Goal: Task Accomplishment & Management: Use online tool/utility

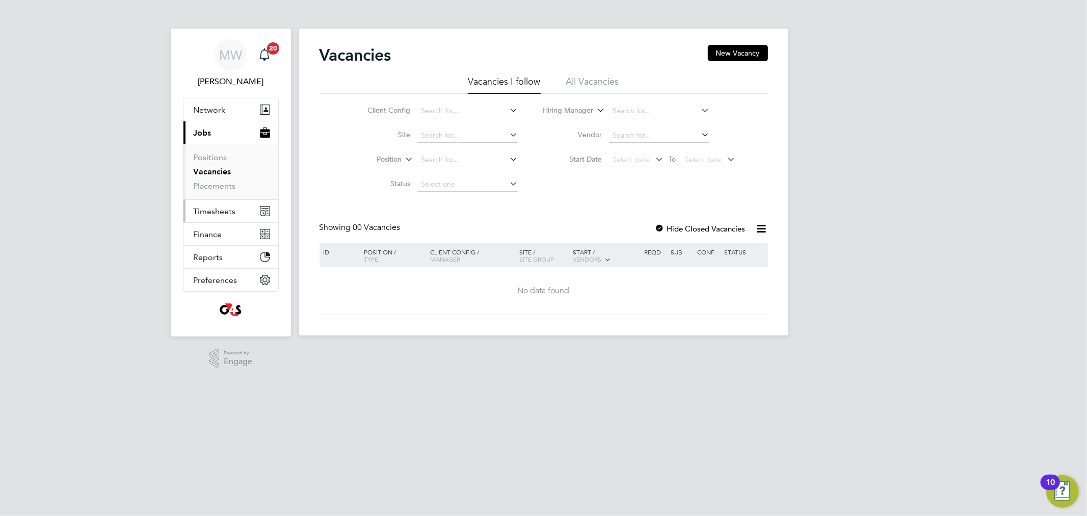
click at [227, 215] on span "Timesheets" at bounding box center [215, 211] width 42 height 10
click at [216, 186] on li "Timesheets" at bounding box center [232, 182] width 76 height 14
click at [217, 183] on link "Timesheets" at bounding box center [215, 180] width 42 height 10
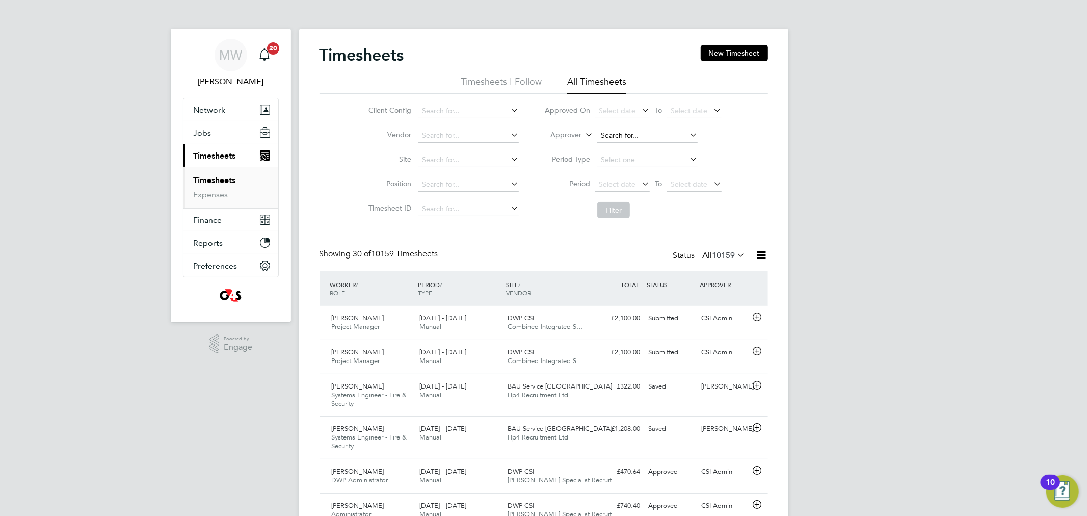
click at [608, 138] on input at bounding box center [648, 135] width 100 height 14
click at [629, 148] on li "Mik e Warwick" at bounding box center [647, 150] width 101 height 14
type input "[PERSON_NAME]"
click at [627, 208] on button "Filter" at bounding box center [614, 210] width 33 height 16
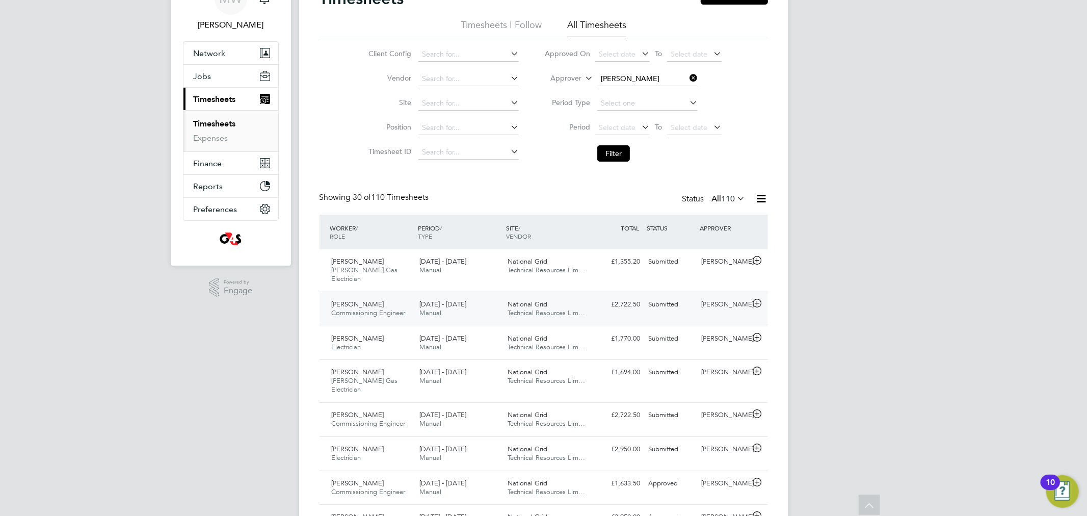
click at [732, 296] on div "[PERSON_NAME]" at bounding box center [723, 304] width 53 height 17
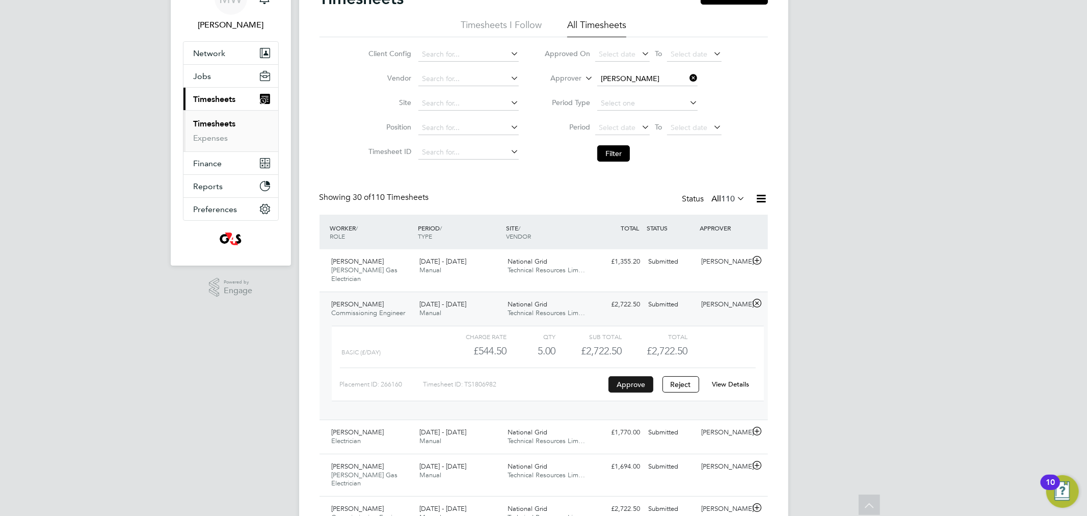
click at [625, 376] on button "Approve" at bounding box center [631, 384] width 45 height 16
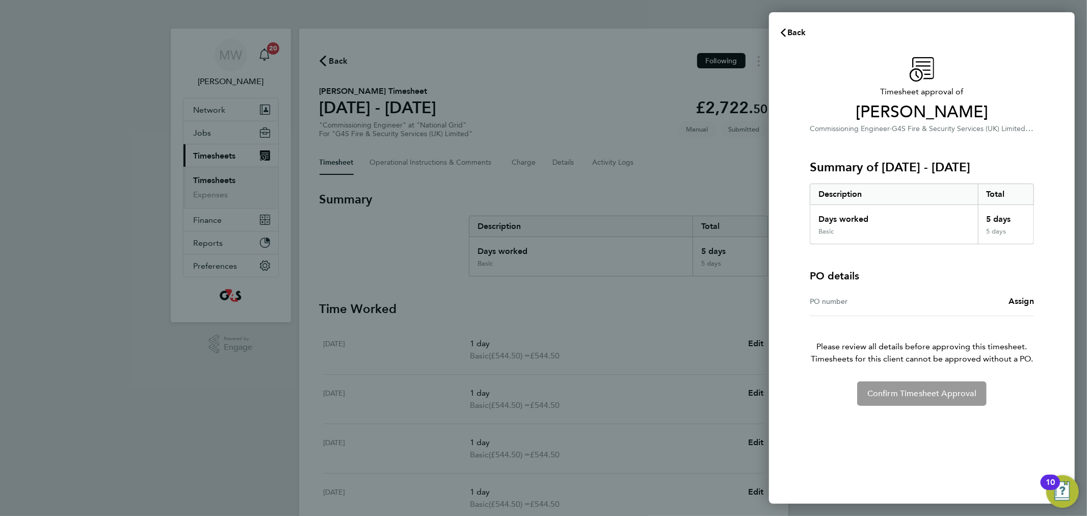
click at [915, 392] on div "Confirm Timesheet Approval" at bounding box center [922, 393] width 249 height 24
